Goal: Task Accomplishment & Management: Use online tool/utility

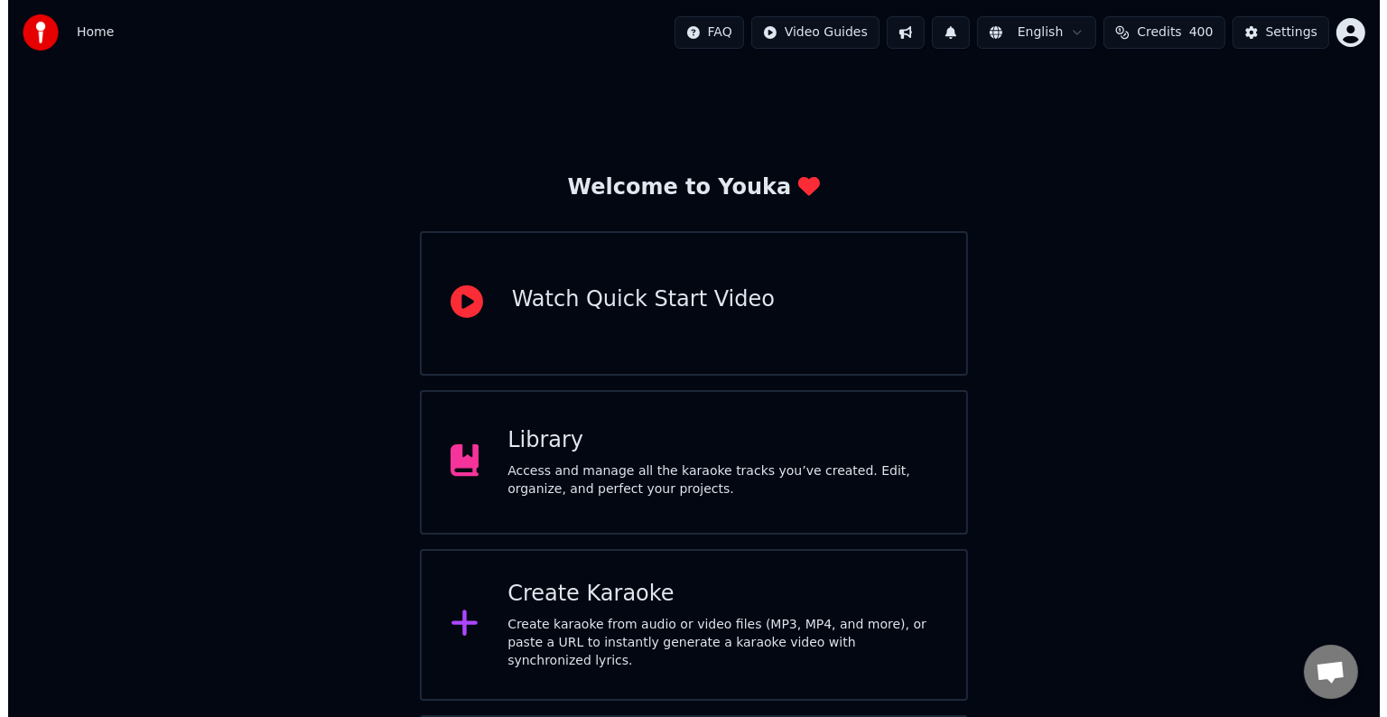
scroll to position [90, 0]
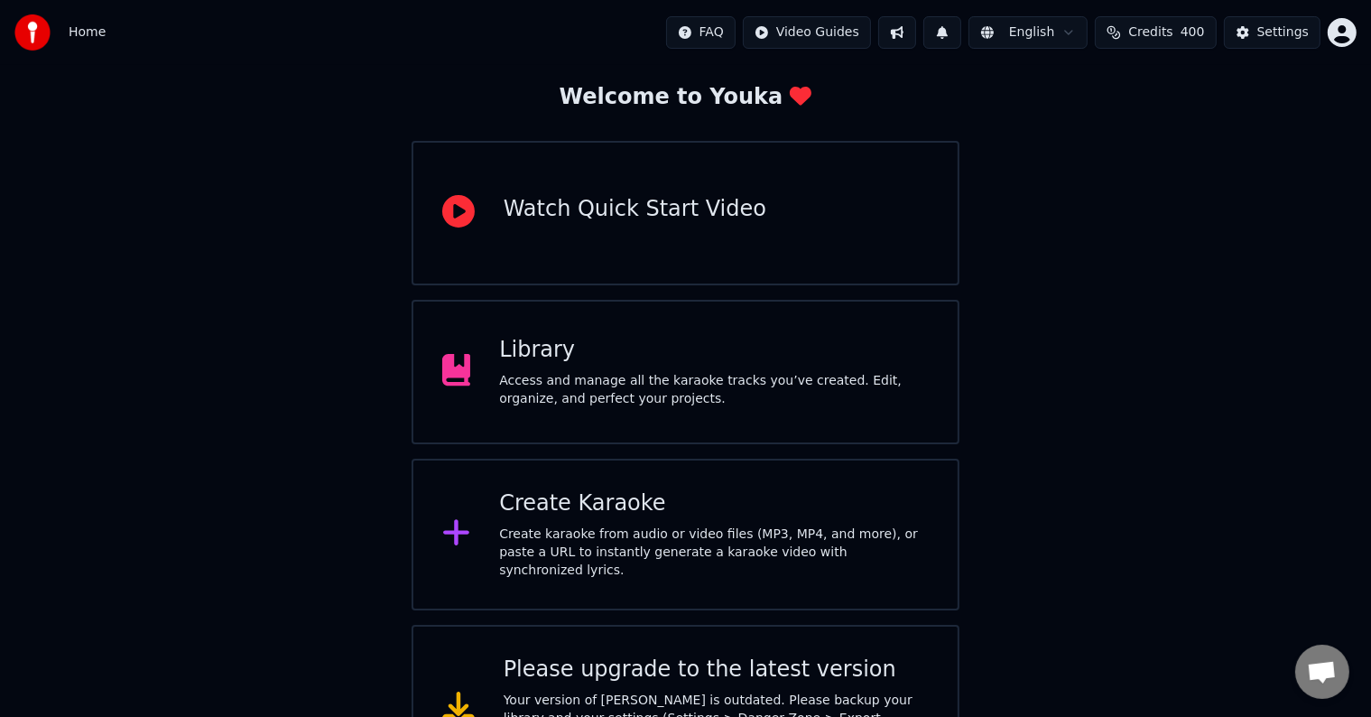
click at [650, 529] on div "Create Karaoke Create karaoke from audio or video files (MP3, MP4, and more), o…" at bounding box center [714, 534] width 430 height 90
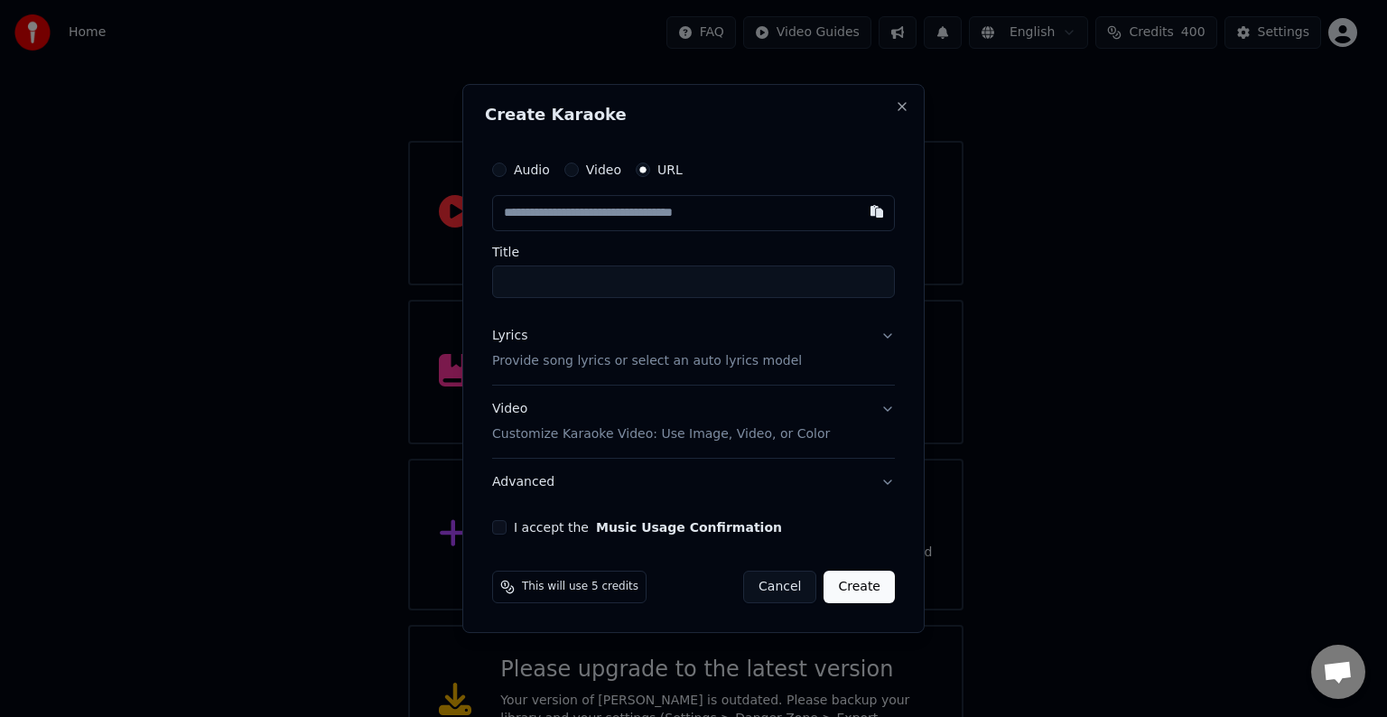
click at [636, 210] on input "text" at bounding box center [693, 213] width 403 height 36
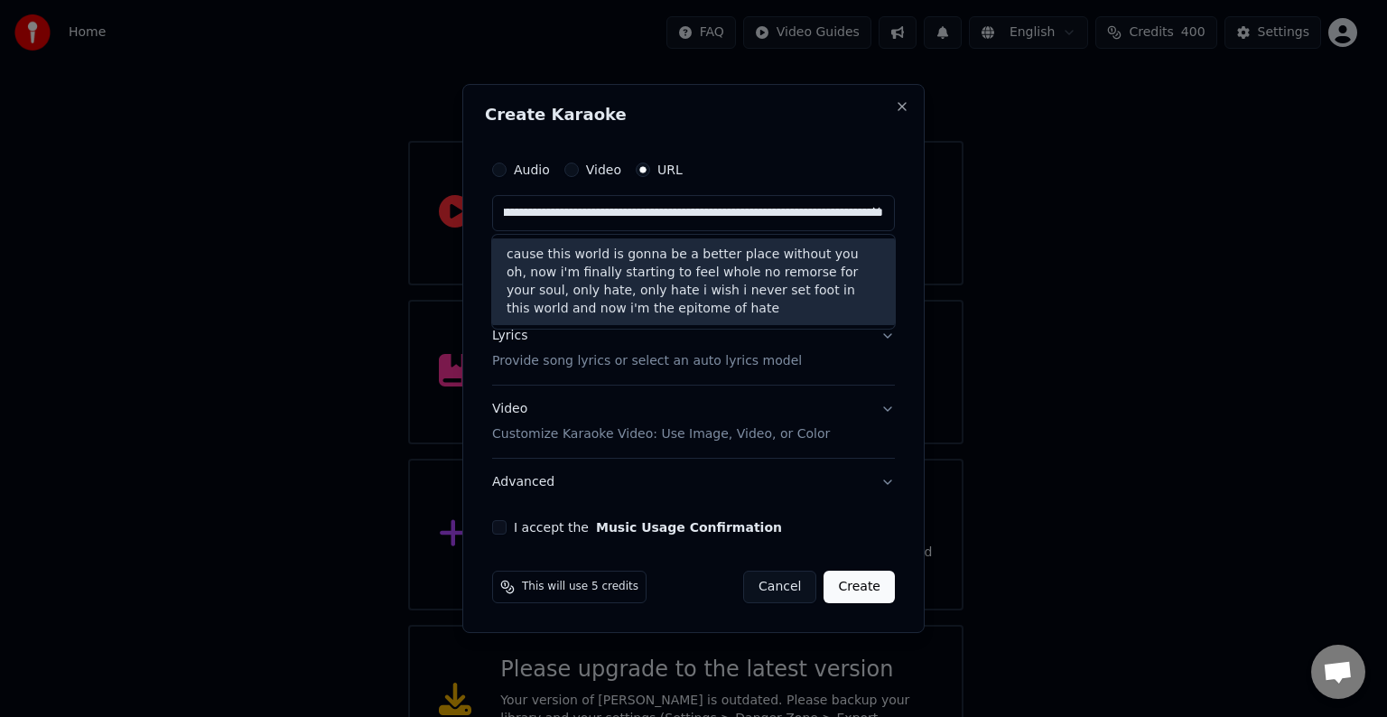
type input "**********"
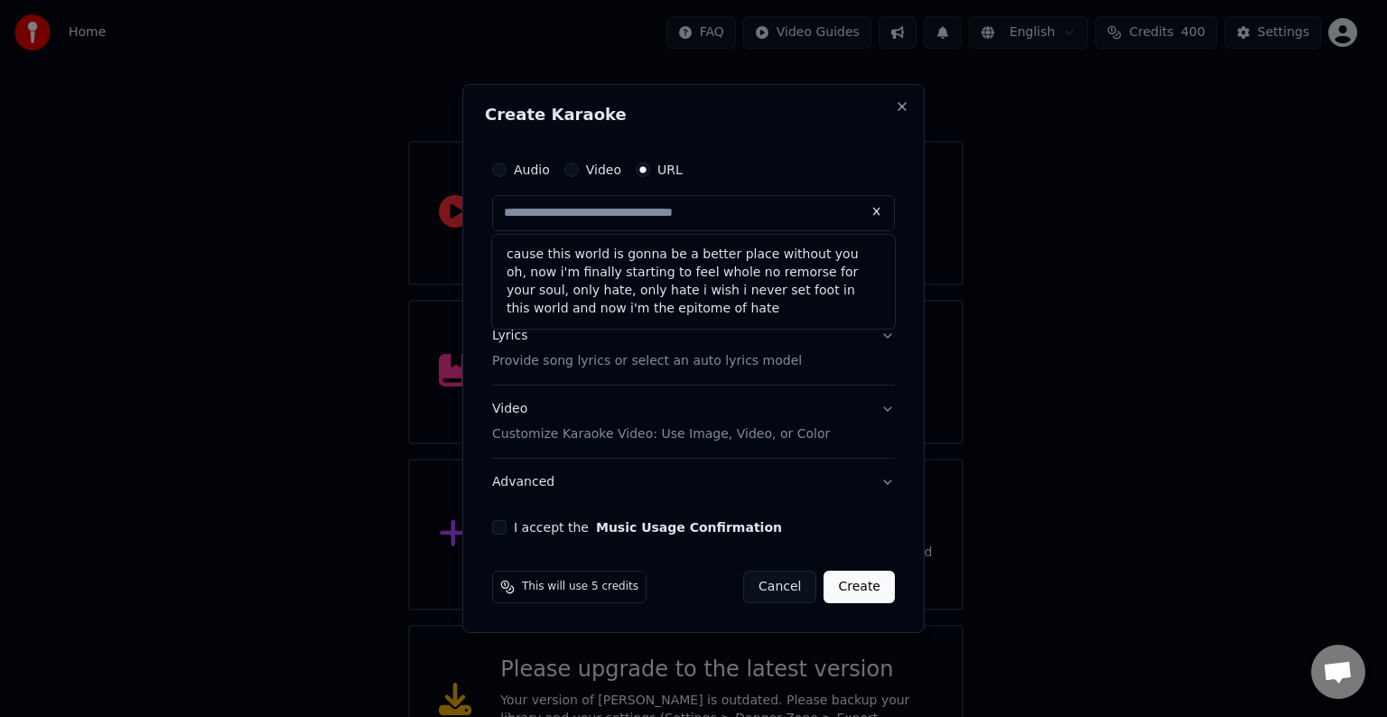
scroll to position [0, 0]
click at [467, 260] on div "Create Karaoke Audio Video URL cause this world is gonna be a better place with…" at bounding box center [693, 358] width 462 height 549
type input "**********"
drag, startPoint x: 502, startPoint y: 214, endPoint x: 1128, endPoint y: 216, distance: 626.5
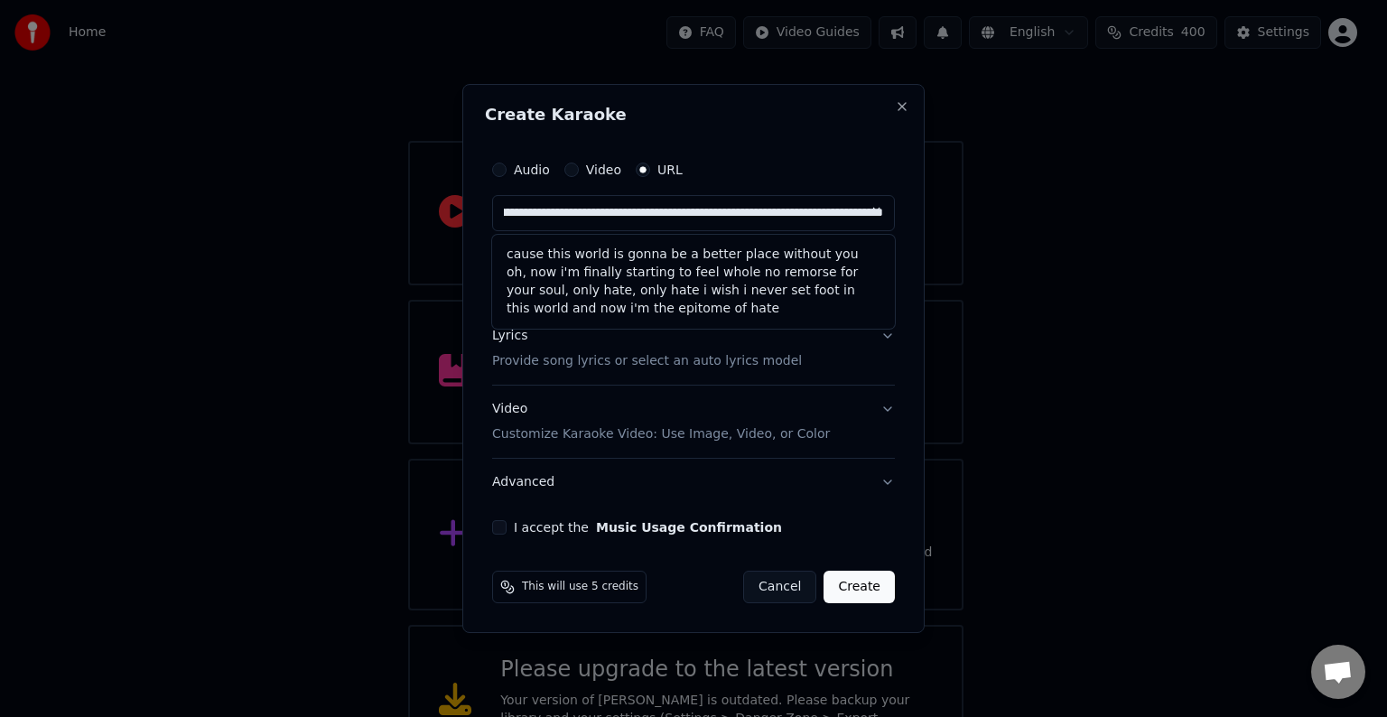
click at [1128, 216] on body "**********" at bounding box center [685, 343] width 1371 height 867
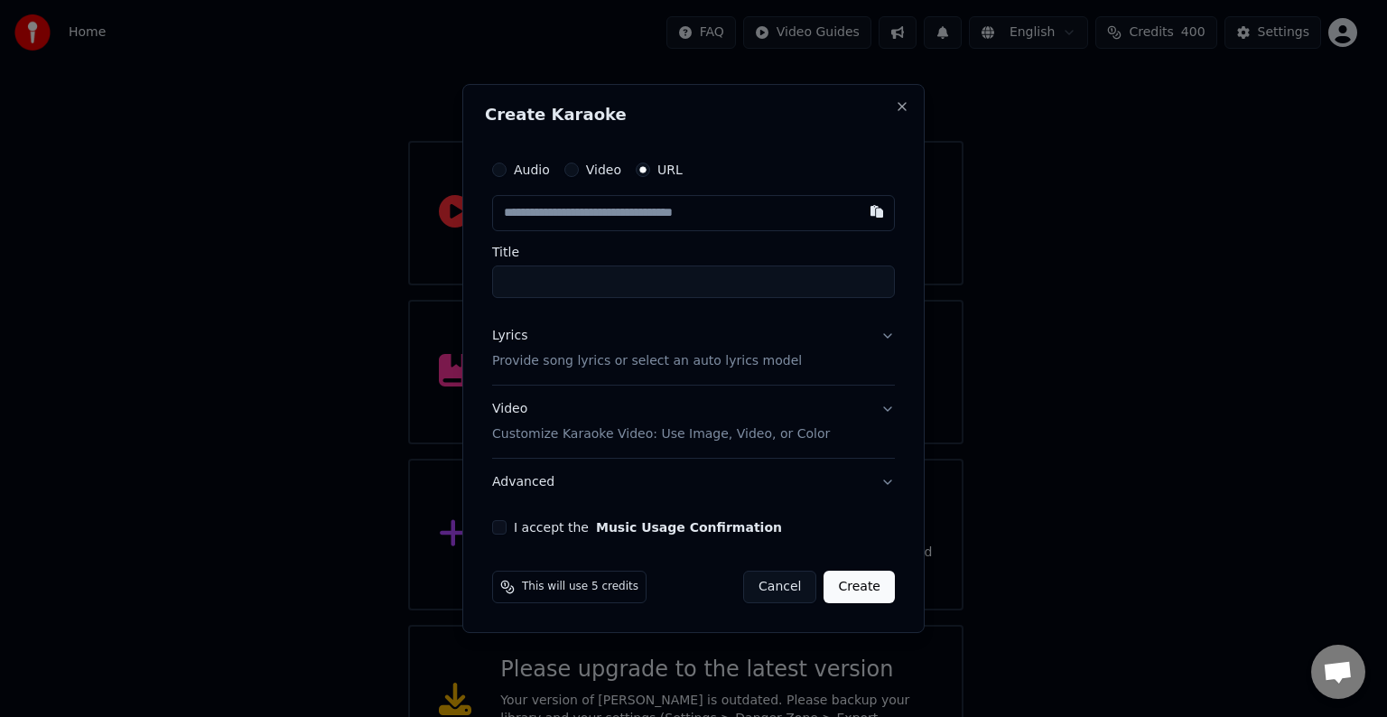
click at [557, 219] on input "text" at bounding box center [693, 213] width 403 height 36
paste input "**********"
type input "**********"
type input "****"
type input "**********"
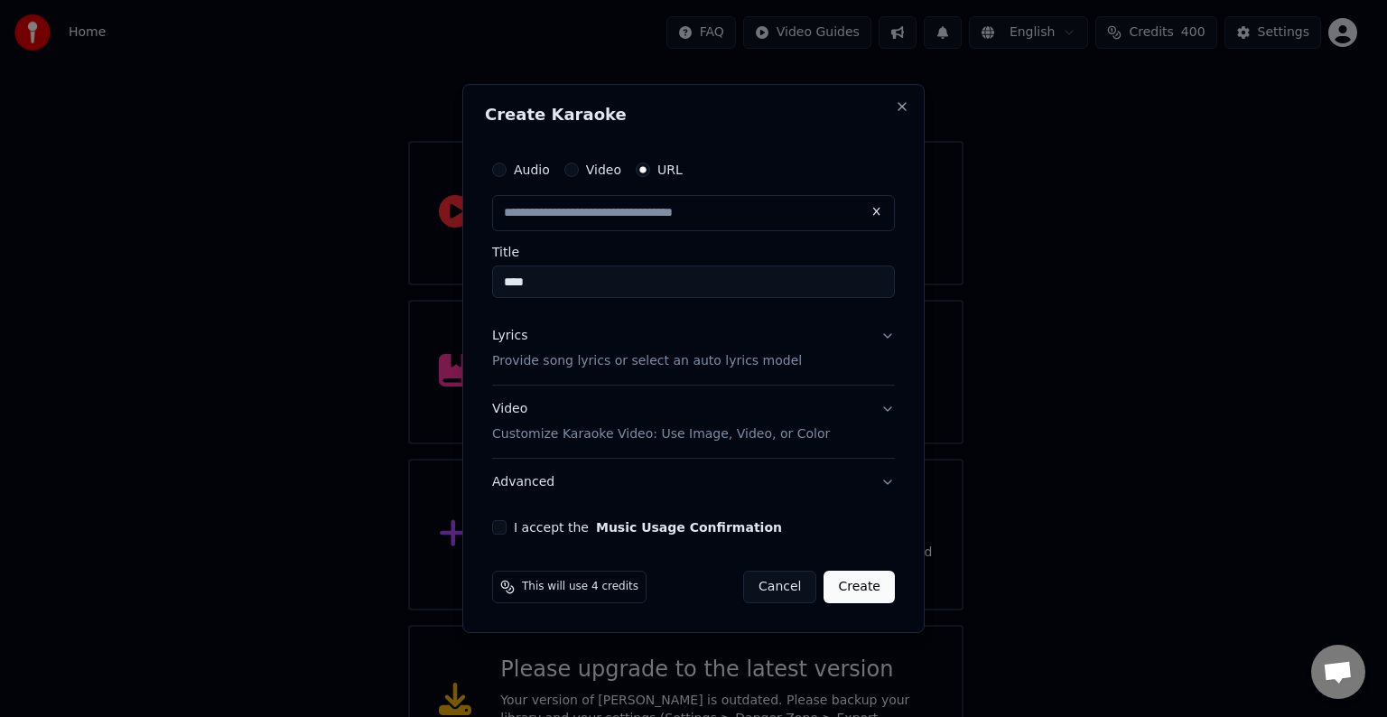
click at [500, 527] on button "I accept the Music Usage Confirmation" at bounding box center [499, 527] width 14 height 14
click at [567, 343] on div "Lyrics Provide song lyrics or select an auto lyrics model" at bounding box center [647, 348] width 310 height 43
type input "**********"
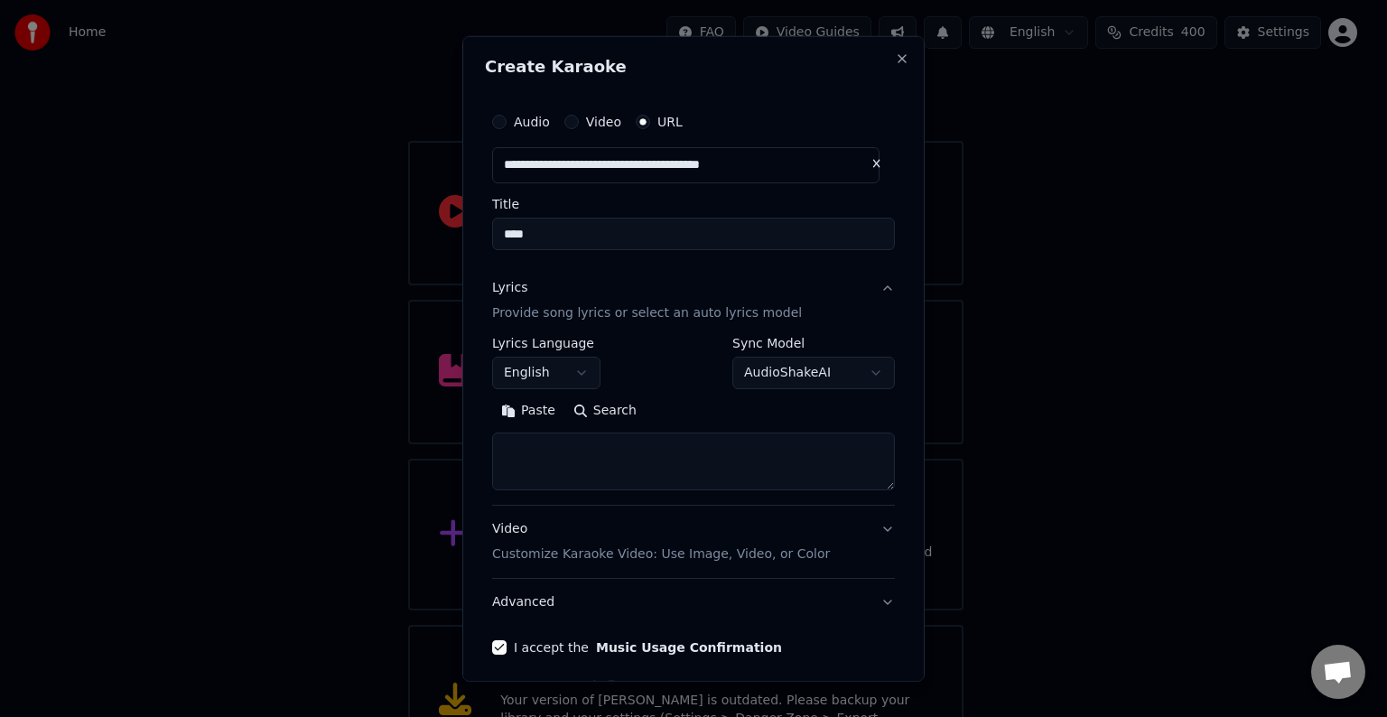
click at [565, 438] on textarea at bounding box center [693, 461] width 403 height 58
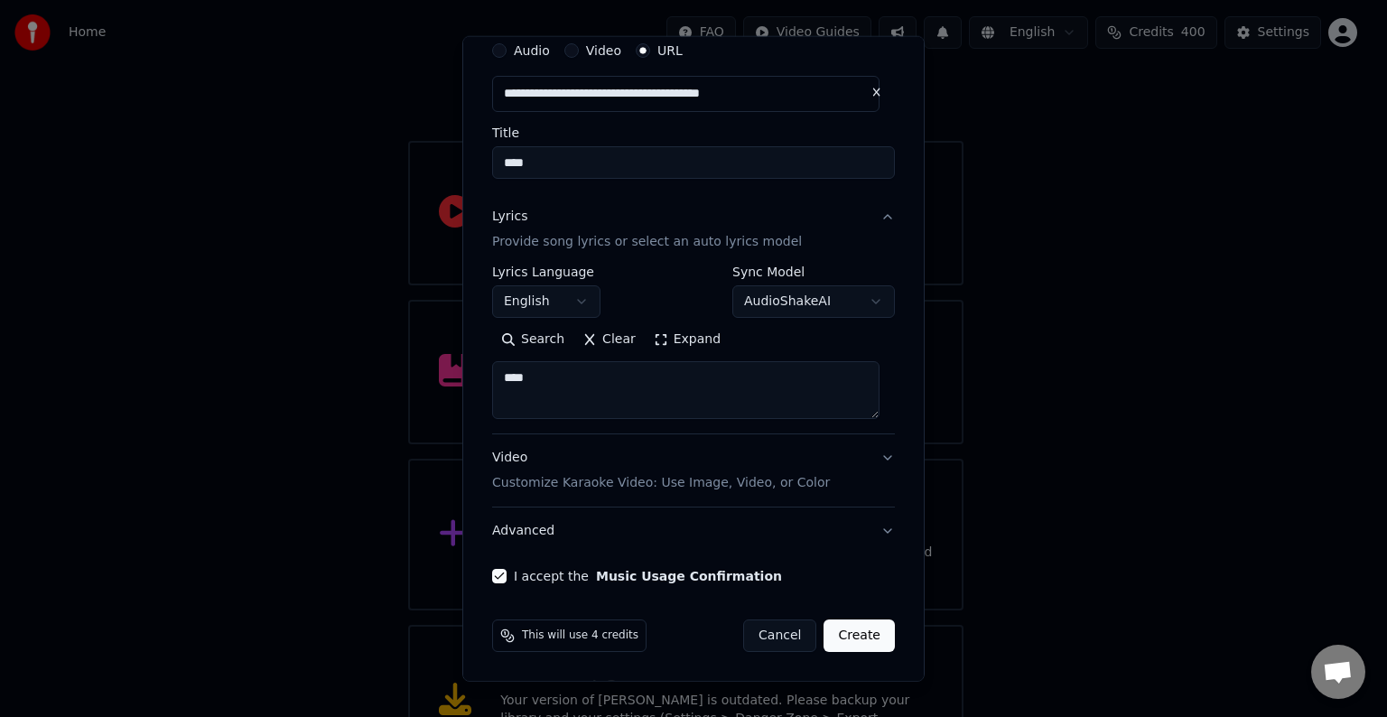
type textarea "****"
click at [858, 645] on button "Create" at bounding box center [858, 635] width 71 height 32
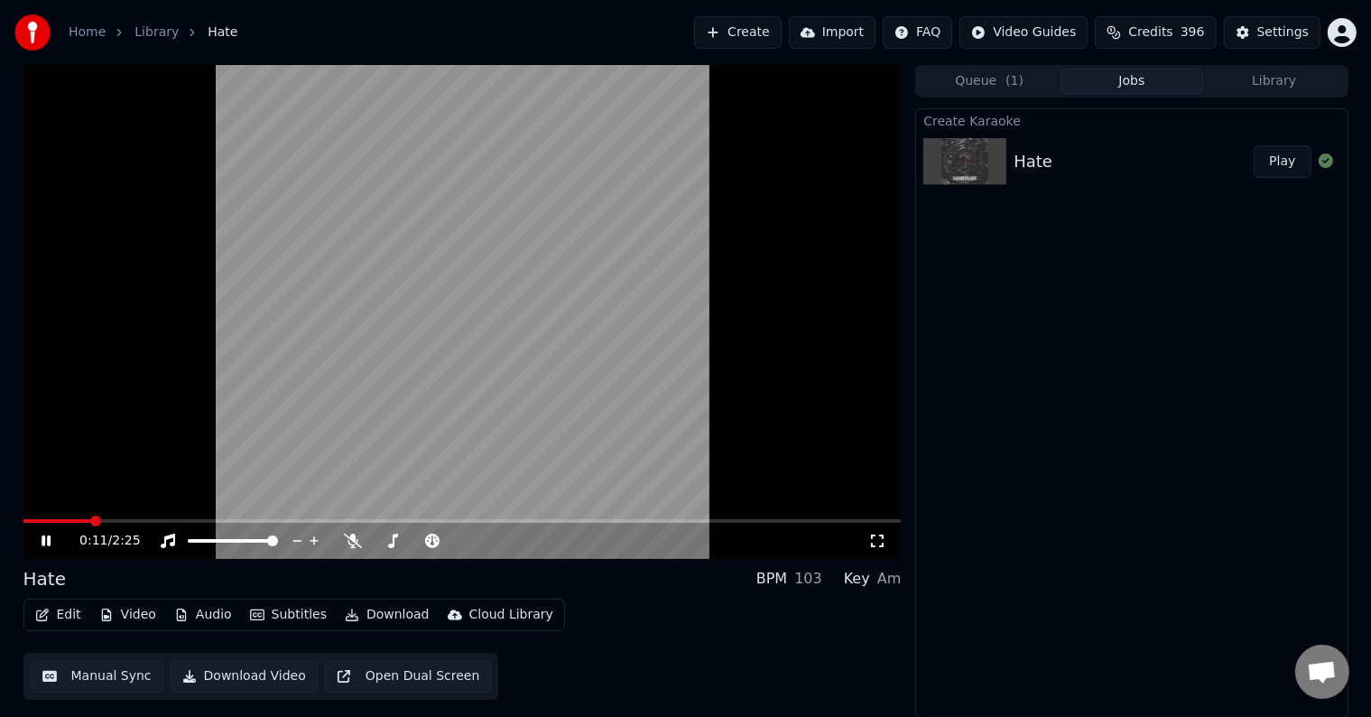
click at [118, 521] on span at bounding box center [462, 521] width 878 height 4
click at [181, 521] on span at bounding box center [462, 521] width 878 height 4
click at [244, 519] on span at bounding box center [462, 521] width 878 height 4
click at [370, 519] on span at bounding box center [462, 521] width 878 height 4
click at [627, 520] on span at bounding box center [462, 521] width 878 height 4
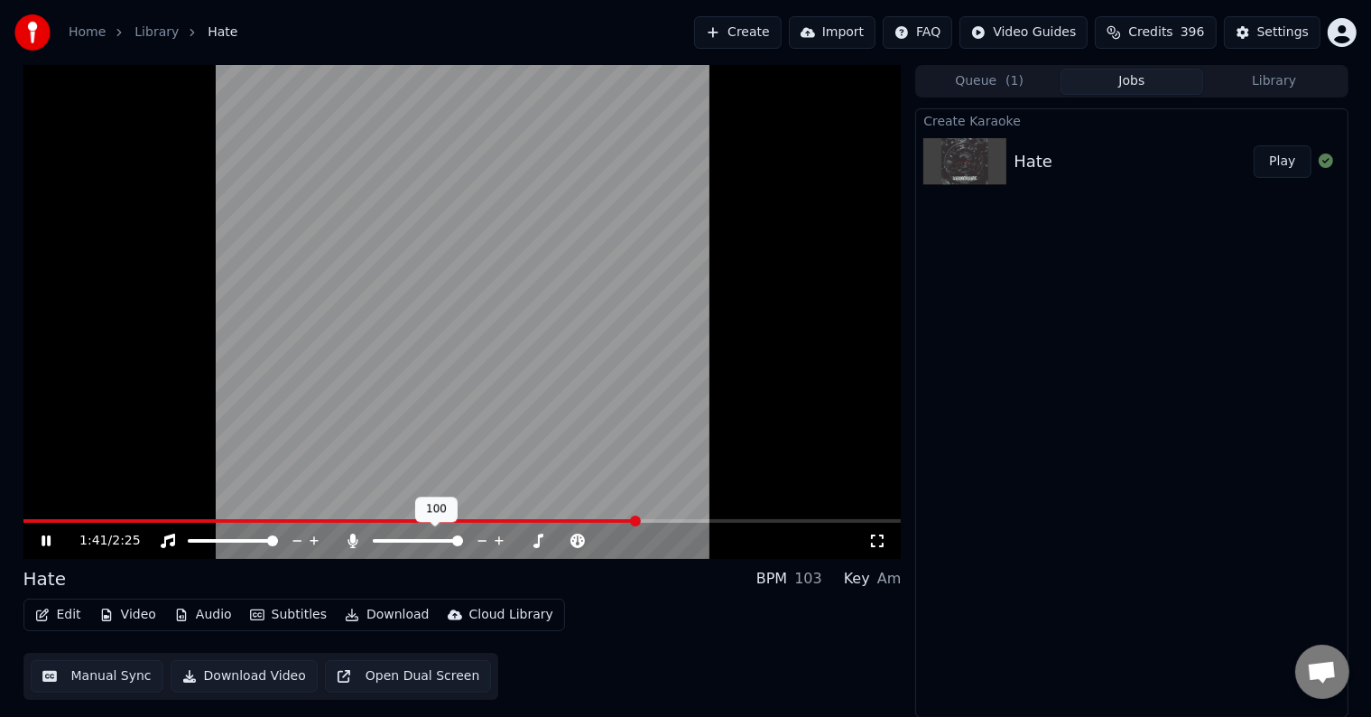
click at [463, 540] on span at bounding box center [418, 541] width 90 height 4
click at [576, 521] on span at bounding box center [301, 521] width 556 height 4
click at [373, 541] on span at bounding box center [375, 541] width 5 height 4
click at [516, 521] on span at bounding box center [314, 521] width 583 height 4
click at [486, 517] on video at bounding box center [462, 312] width 878 height 494
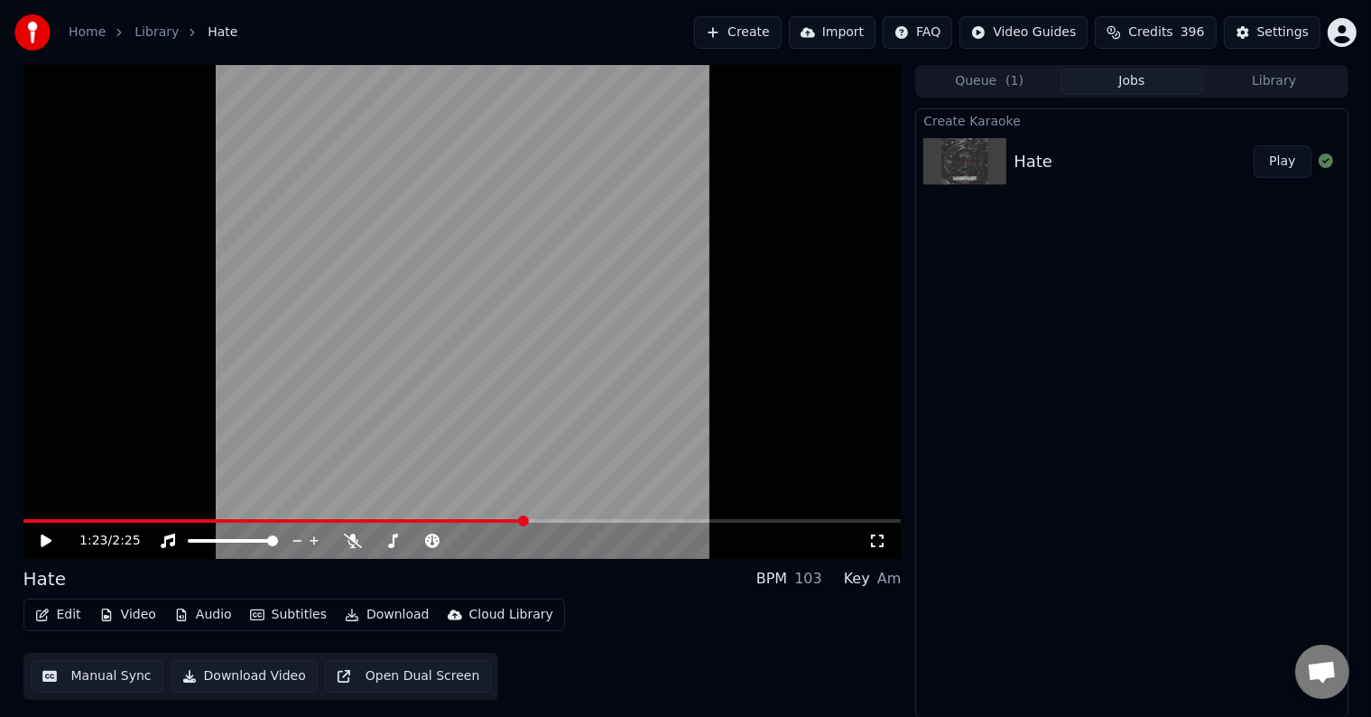
click at [483, 519] on span at bounding box center [274, 521] width 502 height 4
click at [419, 394] on video at bounding box center [462, 312] width 878 height 494
click at [495, 538] on icon at bounding box center [499, 541] width 17 height 18
click at [496, 540] on icon at bounding box center [499, 540] width 9 height 9
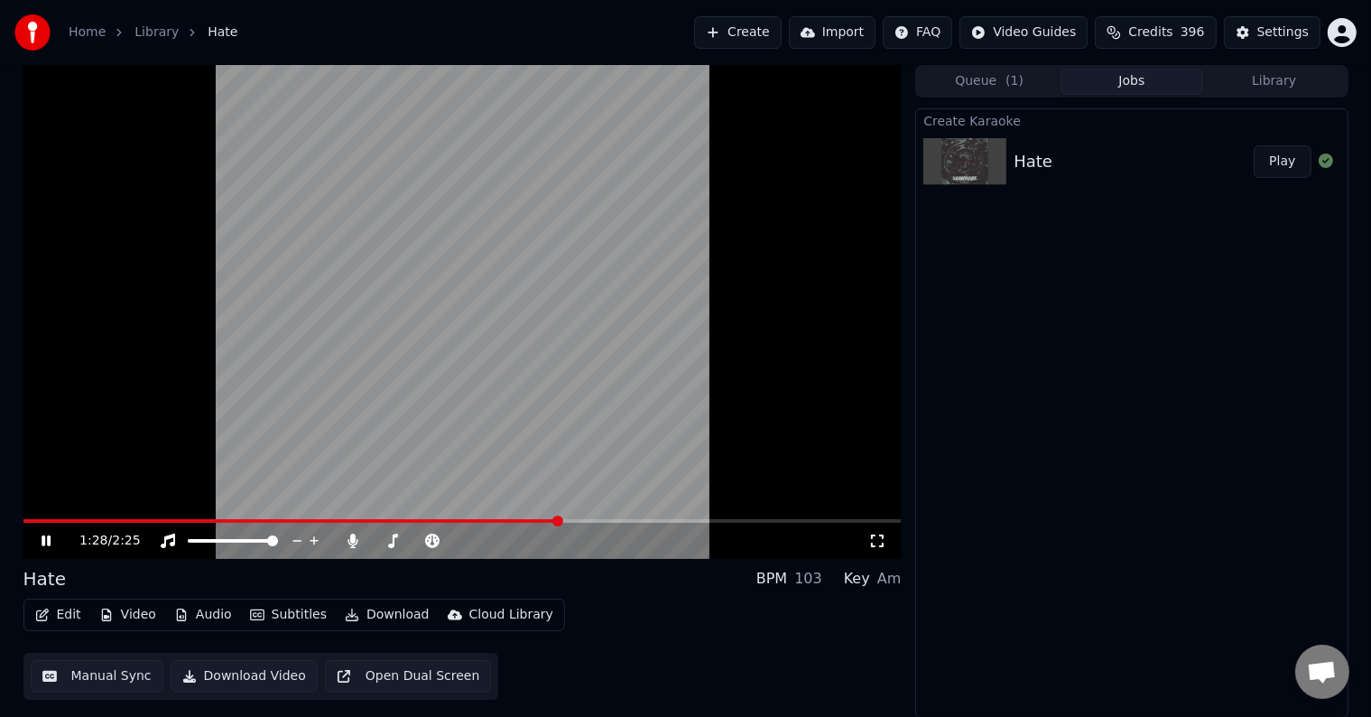
click at [447, 519] on span at bounding box center [291, 521] width 536 height 4
click at [478, 537] on icon at bounding box center [482, 541] width 17 height 18
click at [906, 514] on div "1:16 / 2:25 Hate BPM 103 Key Am Edit Video Audio Subtitles Download Cloud Libra…" at bounding box center [686, 391] width 1354 height 653
click at [915, 527] on div "Create Karaoke Hate Play" at bounding box center [1131, 412] width 432 height 609
click at [922, 536] on div "Create Karaoke Hate Play" at bounding box center [1131, 412] width 432 height 609
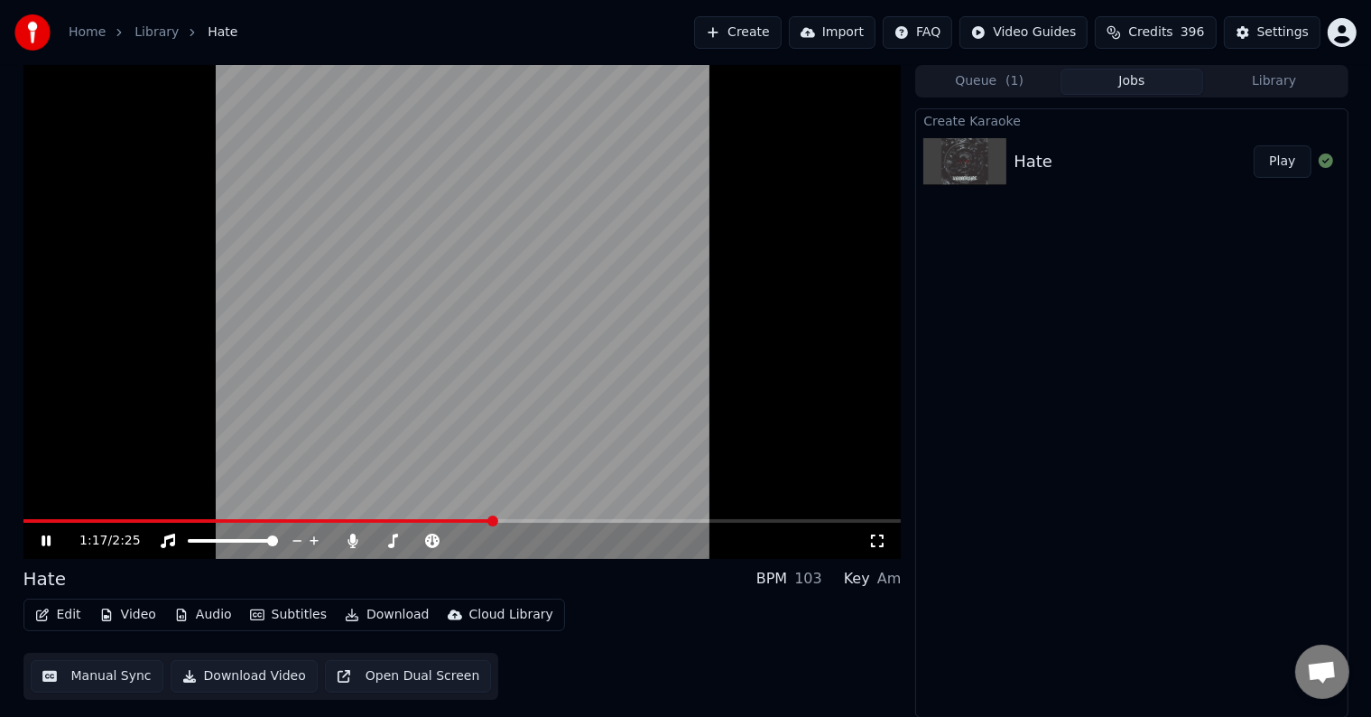
click at [913, 530] on div "1:17 / 2:25 Hate BPM 103 Key Am Edit Video Audio Subtitles Download Cloud Libra…" at bounding box center [686, 391] width 1354 height 653
click at [920, 531] on div "Create Karaoke Hate Play" at bounding box center [1131, 412] width 432 height 609
click at [914, 516] on div "1:18 / 2:25 Hate BPM 103 Key Am Edit Video Audio Subtitles Download Cloud Libra…" at bounding box center [686, 391] width 1354 height 653
click at [912, 523] on div "1:18 / 2:25 Hate BPM 103 Key Am Edit Video Audio Subtitles Download Cloud Libra…" at bounding box center [686, 391] width 1354 height 653
click at [923, 526] on div "Create Karaoke Hate Play" at bounding box center [1131, 412] width 432 height 609
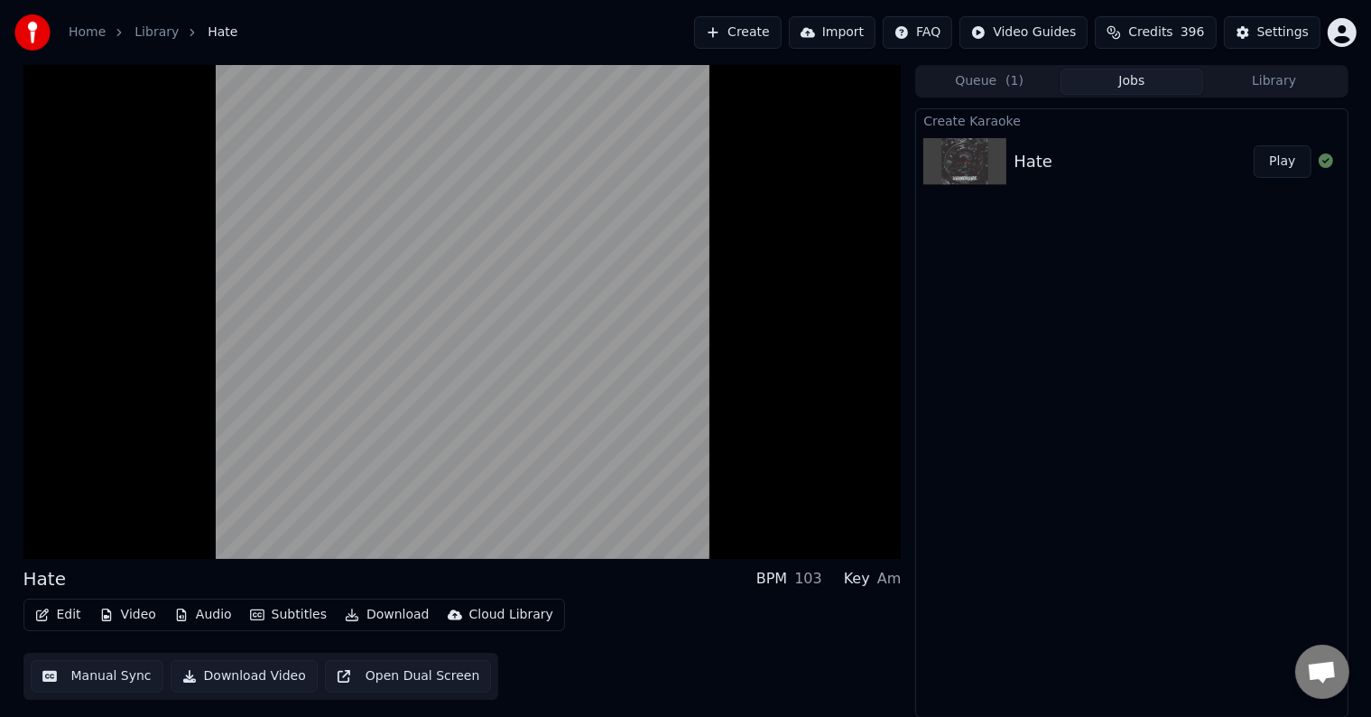
click at [906, 518] on div "Hate BPM 103 Key Am Edit Video Audio Subtitles Download Cloud Library Manual Sy…" at bounding box center [686, 391] width 1354 height 653
click at [914, 532] on div "Hate BPM 103 Key Am Edit Video Audio Subtitles Download Cloud Library Manual Sy…" at bounding box center [686, 391] width 1354 height 653
click at [920, 530] on div "Create Karaoke Hate Play" at bounding box center [1131, 412] width 432 height 609
click at [916, 522] on div "Create Karaoke Hate Play" at bounding box center [1131, 412] width 432 height 609
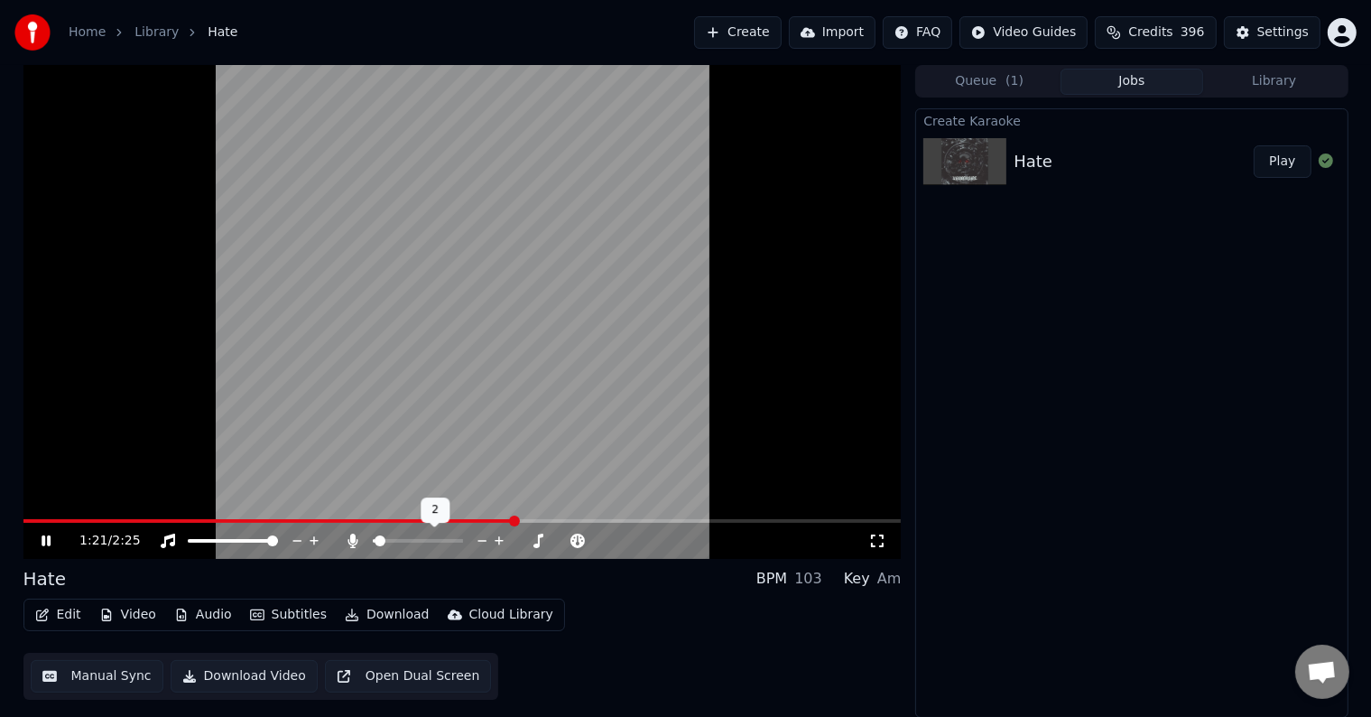
click at [408, 539] on div at bounding box center [434, 541] width 145 height 18
click at [463, 542] on span at bounding box center [418, 541] width 90 height 4
click at [471, 520] on span at bounding box center [275, 521] width 505 height 4
click at [360, 614] on button "Download" at bounding box center [387, 614] width 99 height 25
click at [290, 619] on button "Subtitles" at bounding box center [288, 614] width 91 height 25
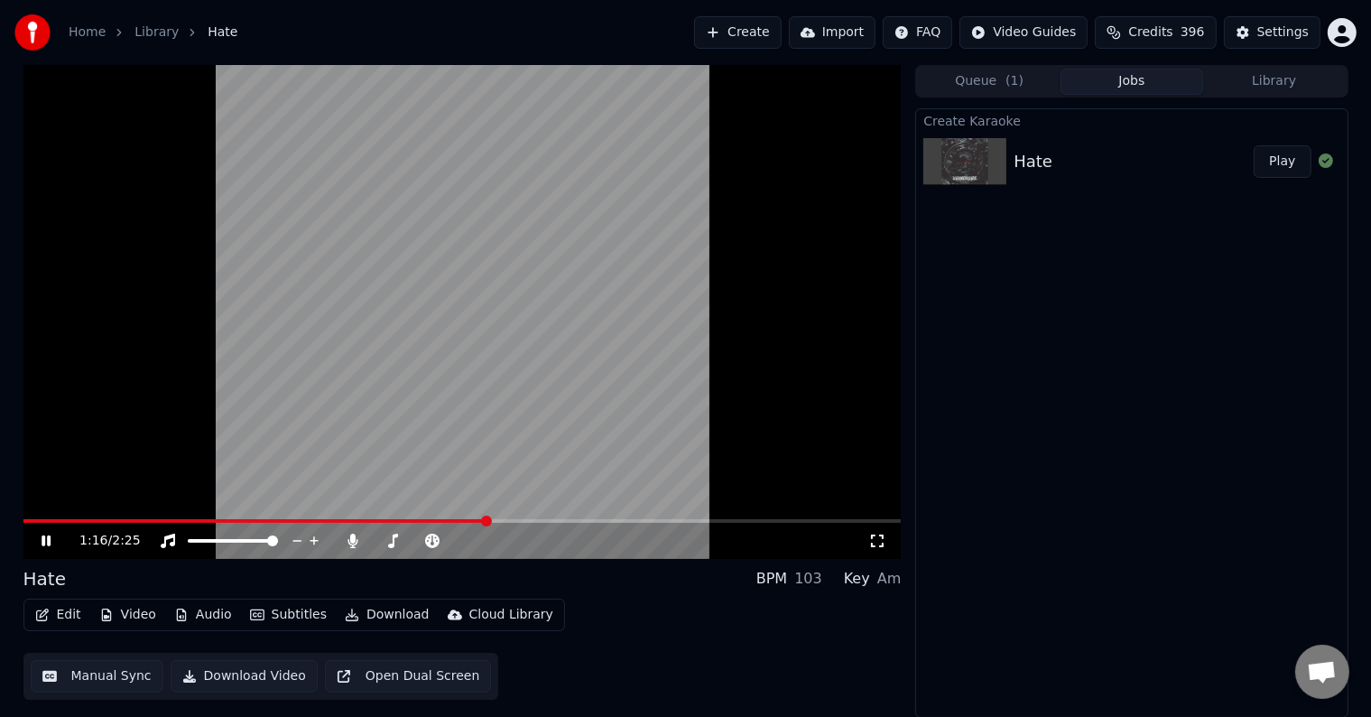
click at [290, 619] on button "Subtitles" at bounding box center [288, 614] width 91 height 25
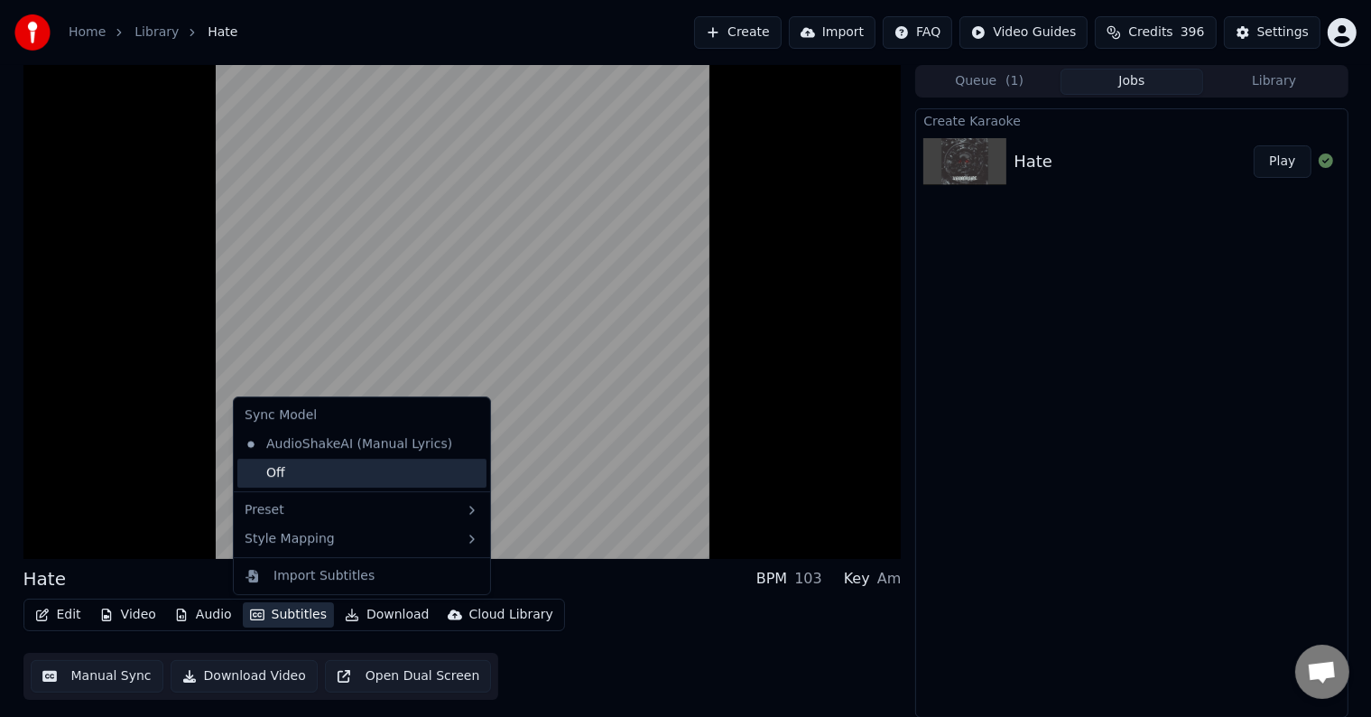
click at [315, 464] on div "Off" at bounding box center [361, 473] width 249 height 29
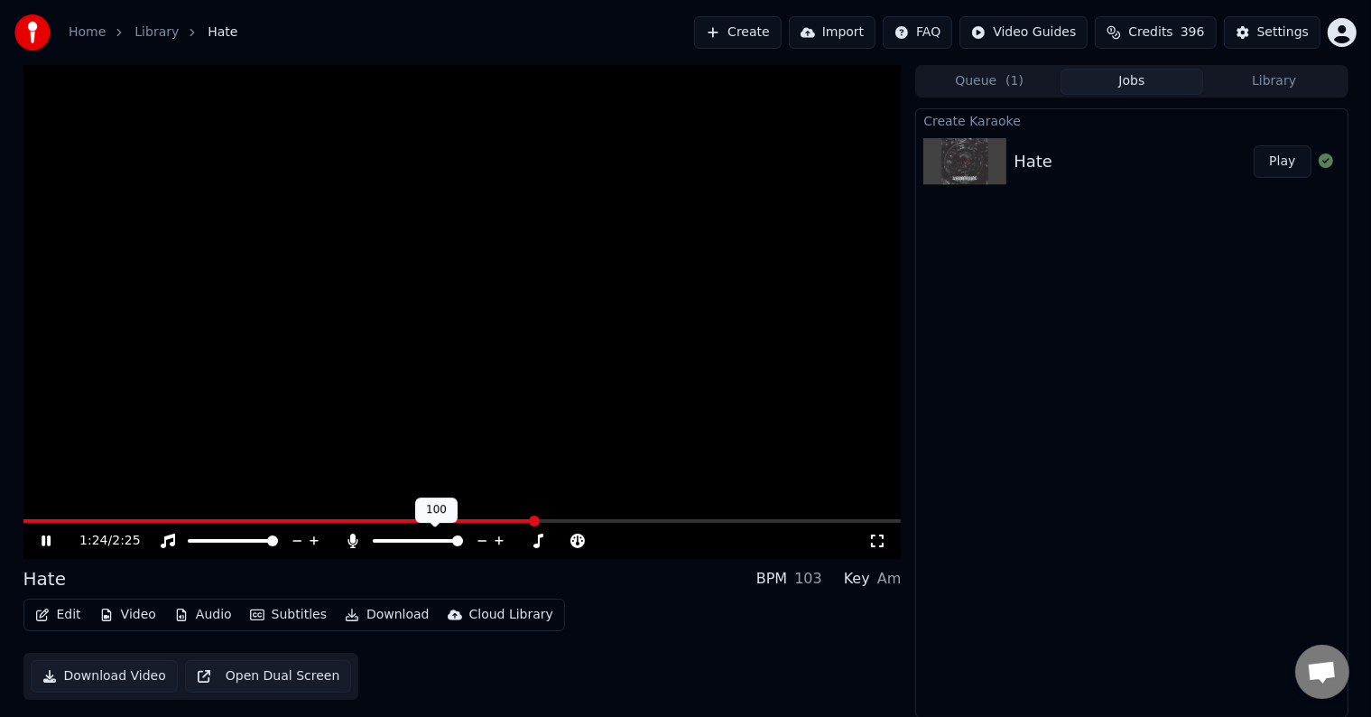
click at [477, 539] on icon at bounding box center [482, 541] width 17 height 18
click at [376, 618] on button "Download" at bounding box center [387, 614] width 99 height 25
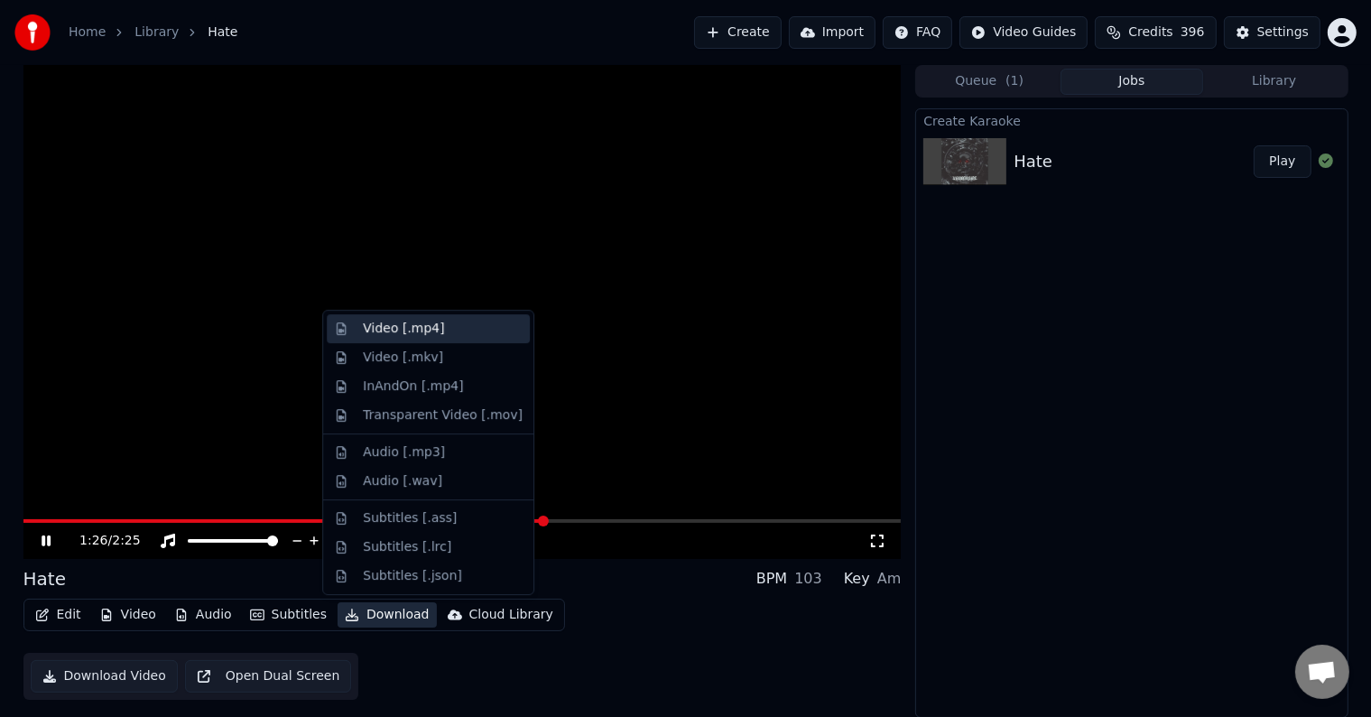
click at [421, 330] on div "Video [.mp4]" at bounding box center [403, 329] width 81 height 18
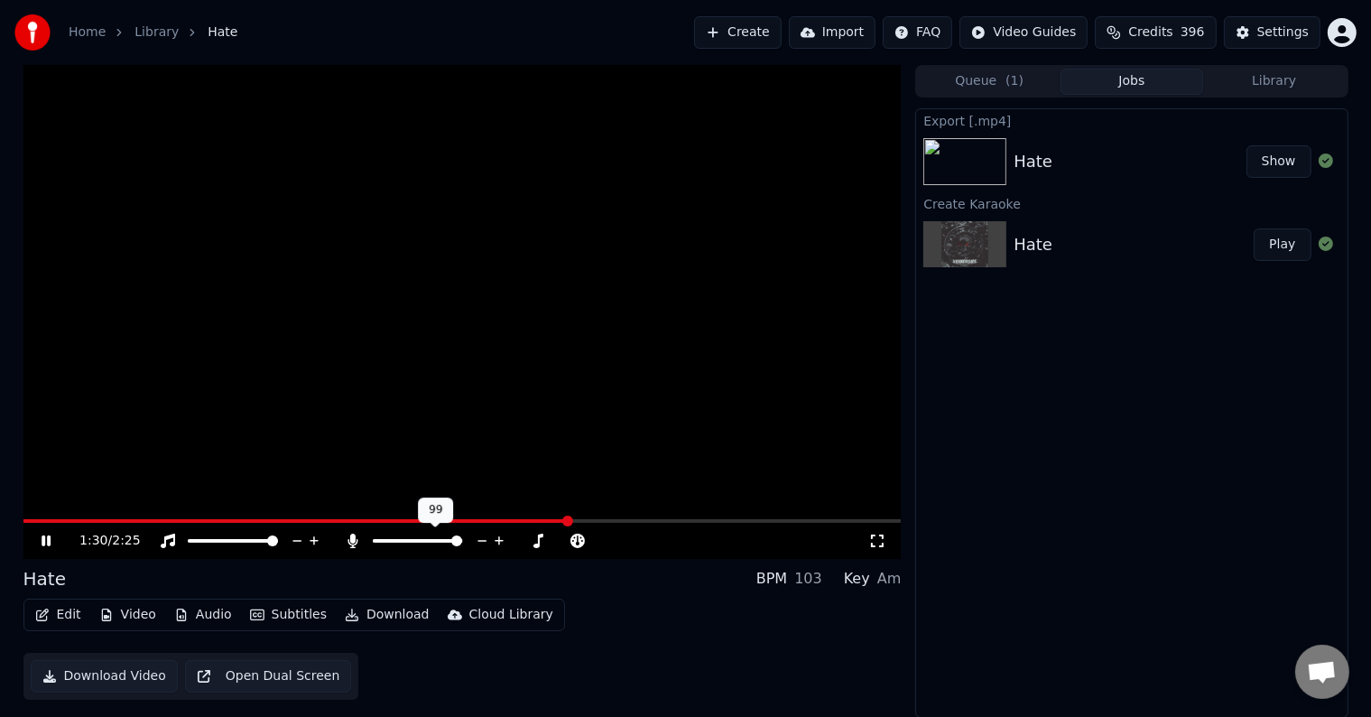
click at [496, 538] on icon at bounding box center [499, 541] width 17 height 18
click at [347, 614] on icon "button" at bounding box center [352, 614] width 14 height 13
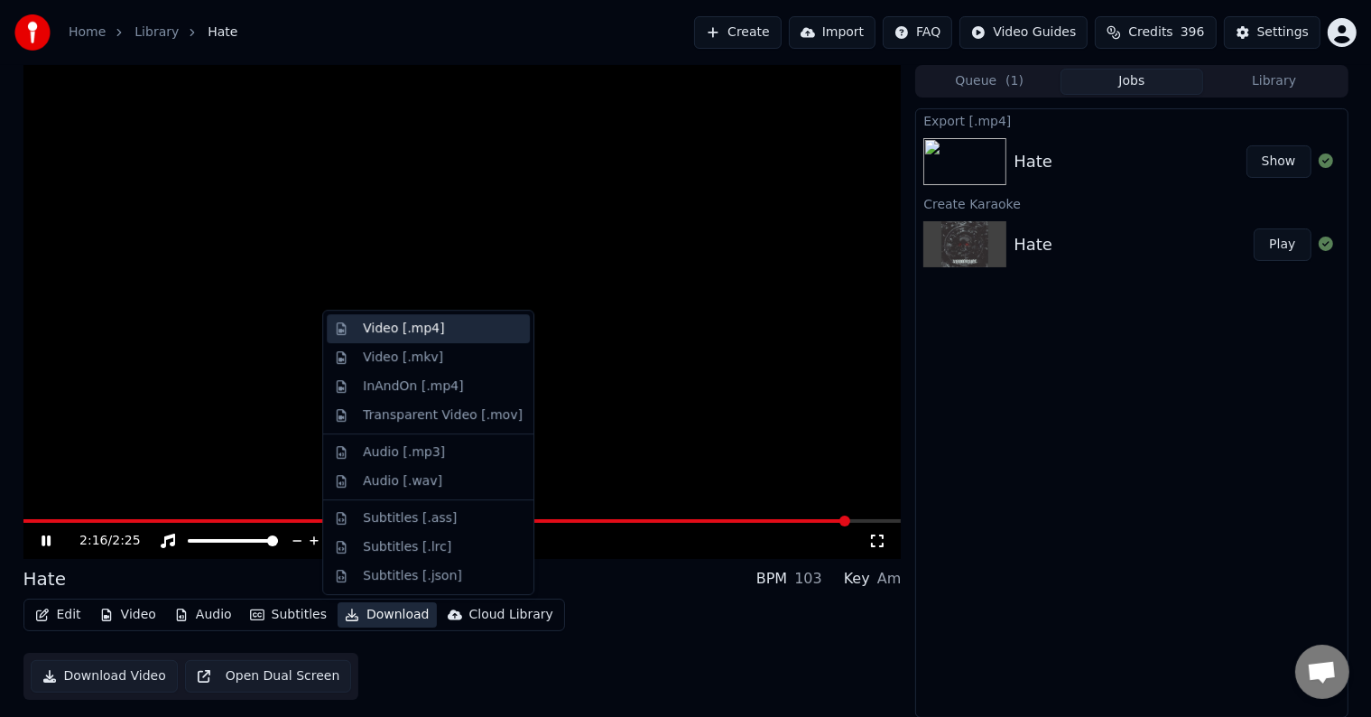
click at [409, 331] on div "Video [.mp4]" at bounding box center [403, 329] width 81 height 18
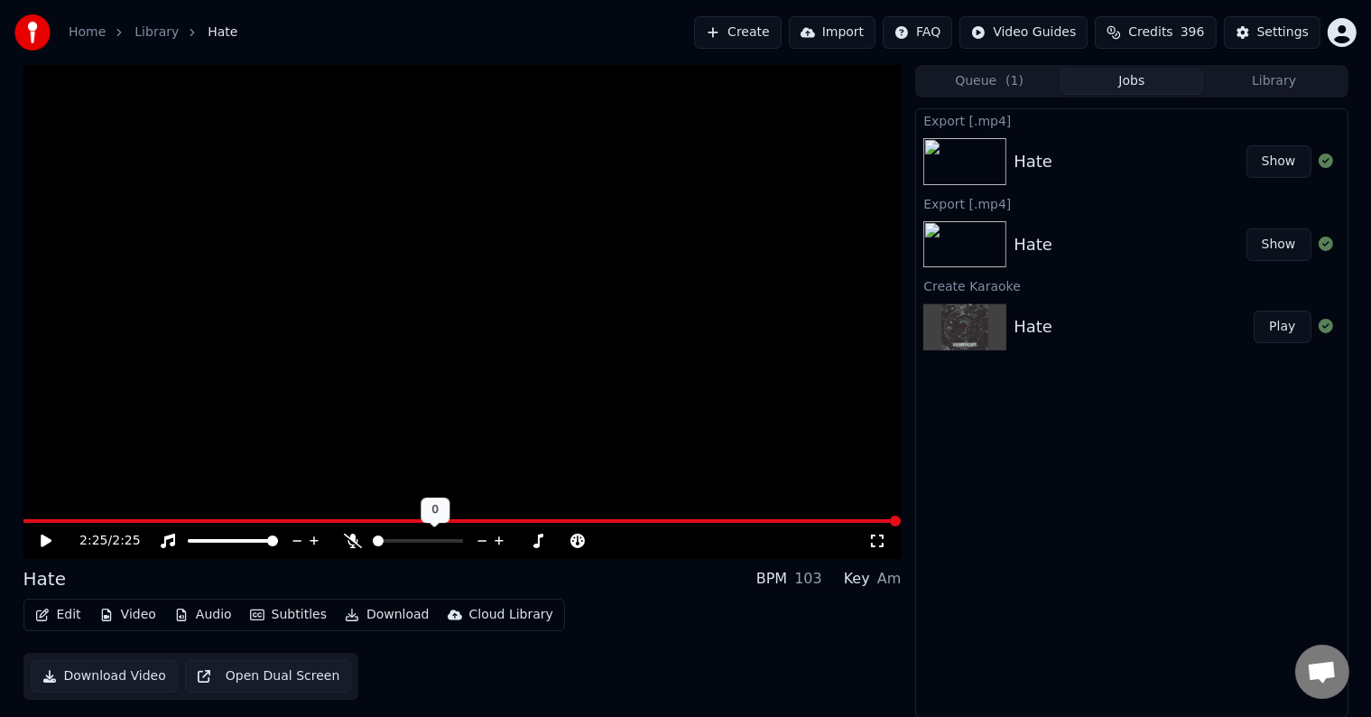
click at [373, 544] on span at bounding box center [378, 540] width 11 height 11
click at [496, 542] on icon at bounding box center [499, 541] width 17 height 18
click at [376, 623] on button "Download" at bounding box center [387, 614] width 99 height 25
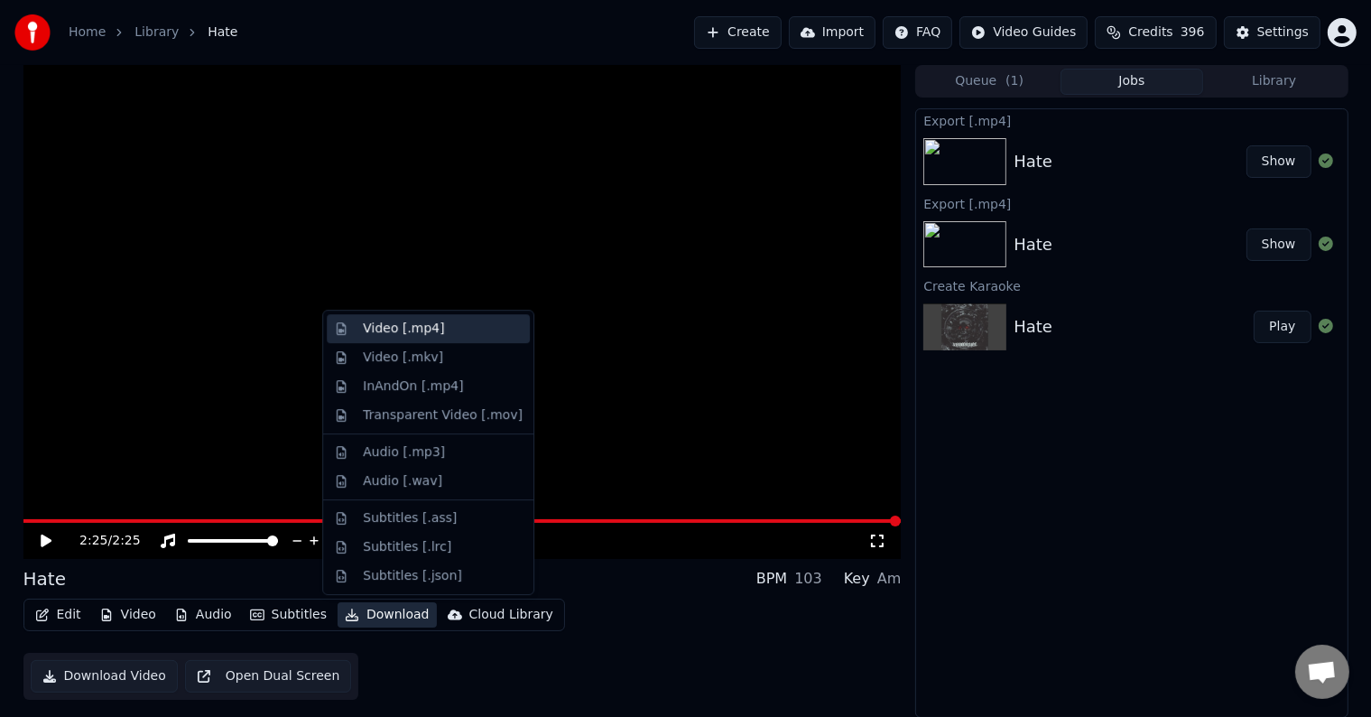
click at [419, 332] on div "Video [.mp4]" at bounding box center [403, 329] width 81 height 18
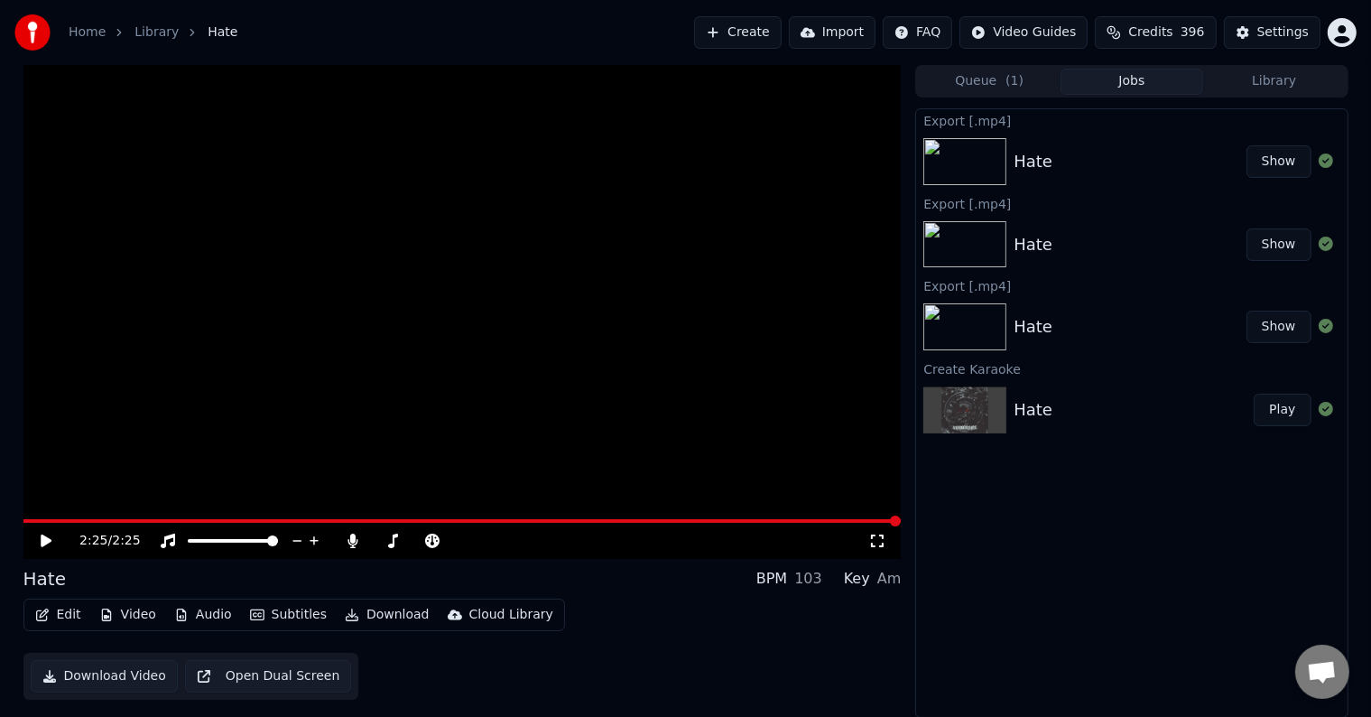
click at [749, 42] on button "Create" at bounding box center [738, 32] width 88 height 32
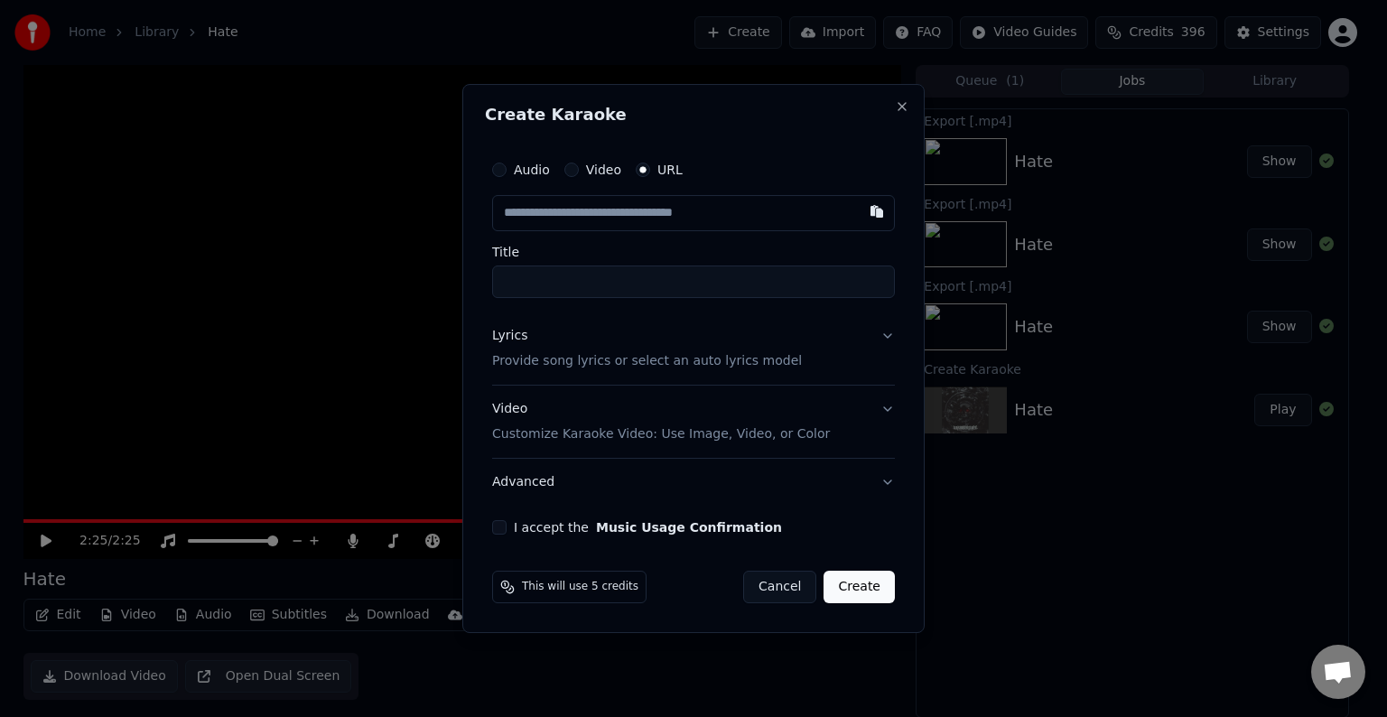
type input "**********"
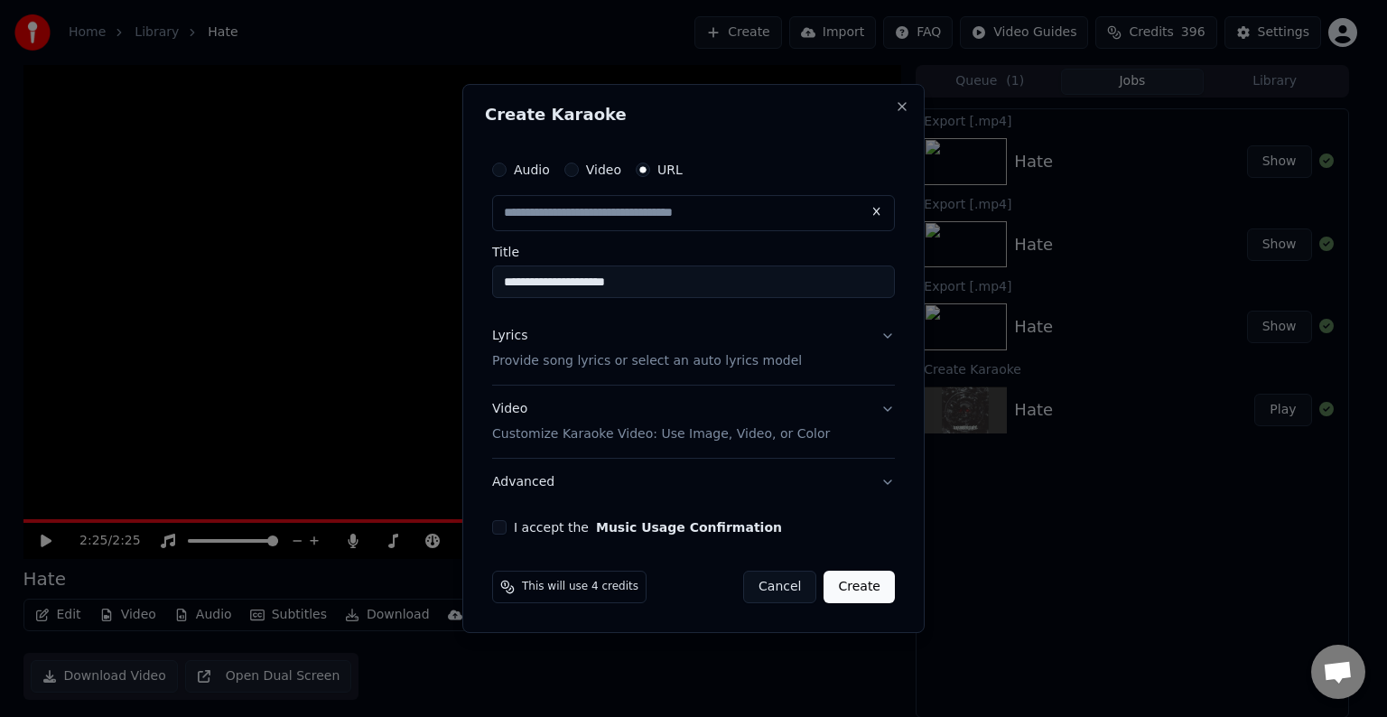
click at [500, 525] on button "I accept the Music Usage Confirmation" at bounding box center [499, 527] width 14 height 14
click at [571, 358] on p "Provide song lyrics or select an auto lyrics model" at bounding box center [647, 361] width 310 height 18
type input "**********"
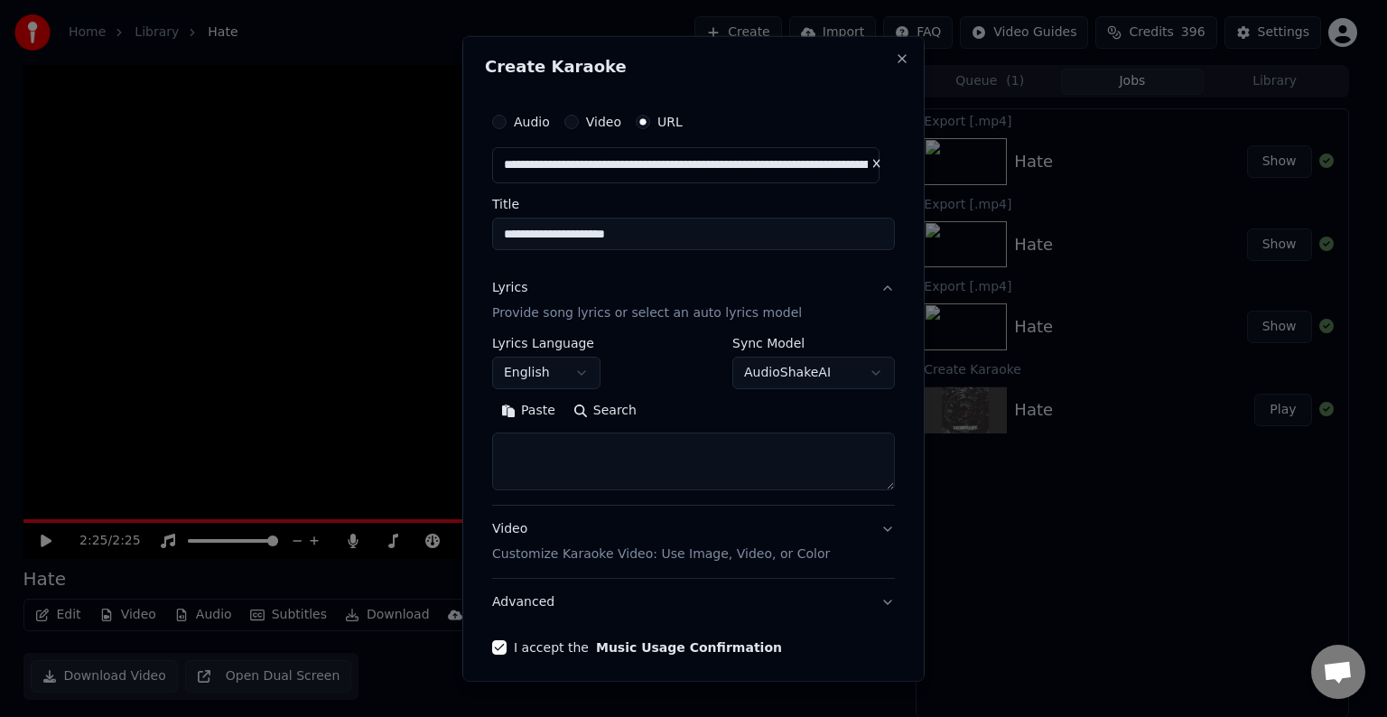
click at [567, 448] on textarea at bounding box center [693, 461] width 403 height 58
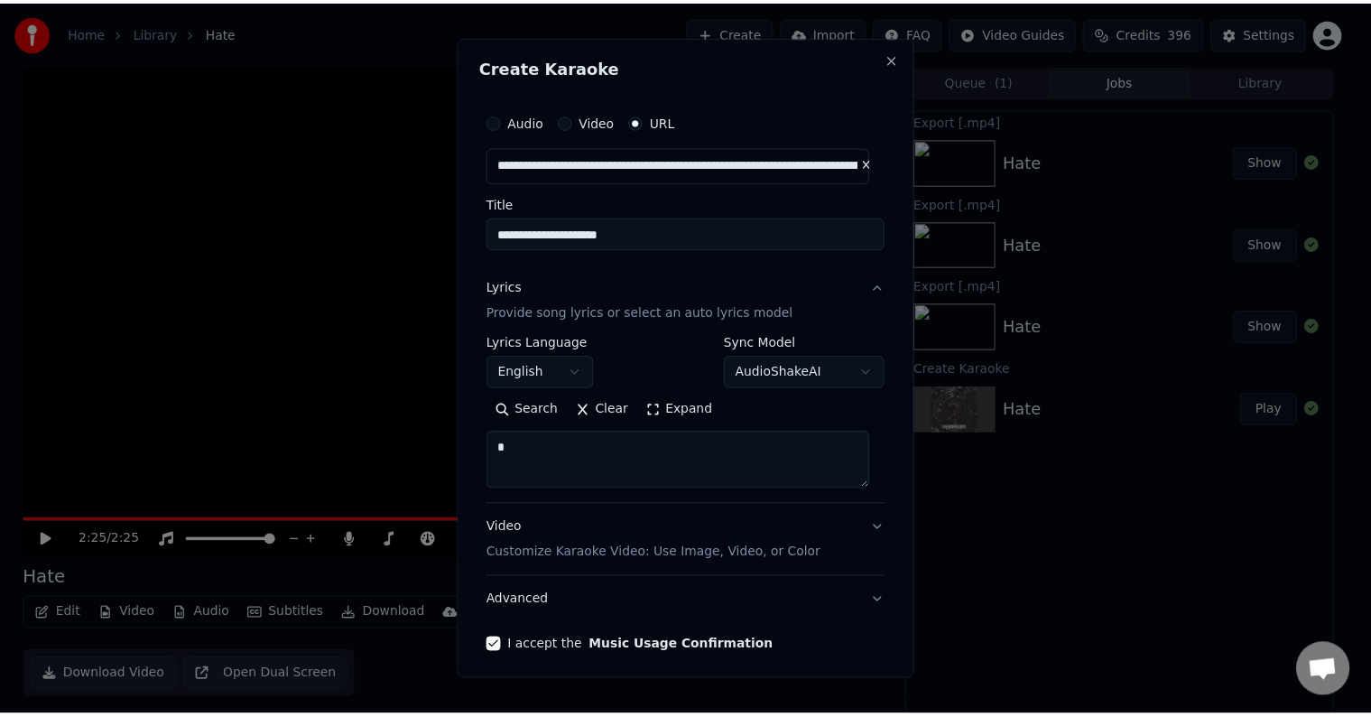
scroll to position [71, 0]
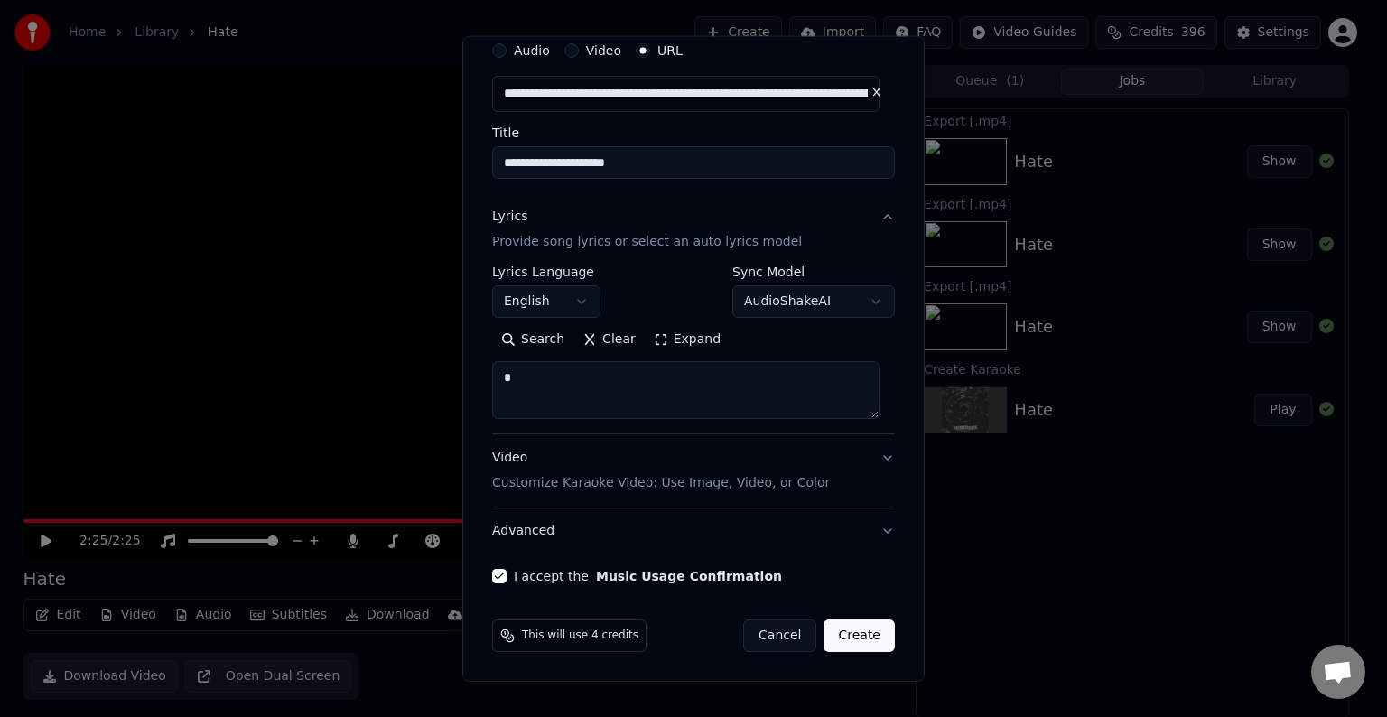
type textarea "*"
click at [859, 643] on button "Create" at bounding box center [858, 635] width 71 height 32
select select
